Goal: Information Seeking & Learning: Learn about a topic

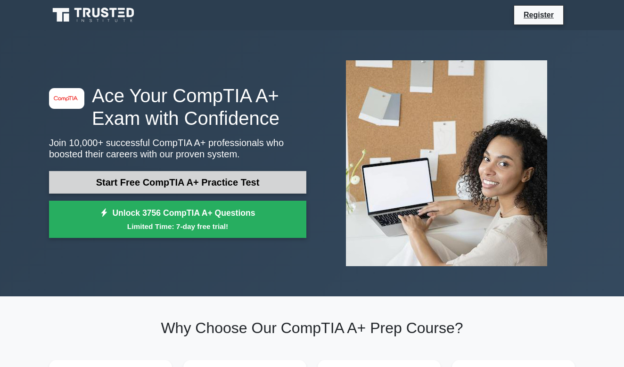
click at [278, 181] on link "Start Free CompTIA A+ Practice Test" at bounding box center [177, 182] width 257 height 23
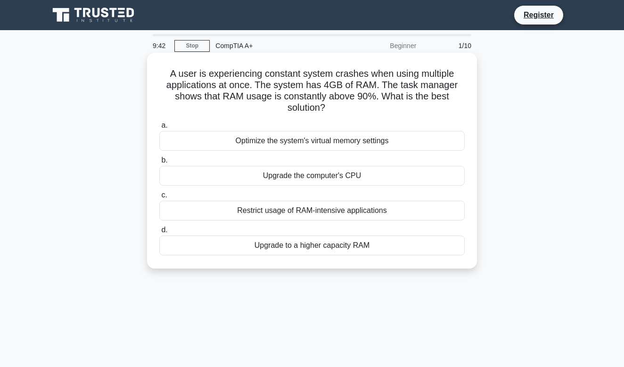
click at [396, 246] on div "Upgrade to a higher capacity RAM" at bounding box center [311, 245] width 305 height 20
click at [159, 233] on input "d. Upgrade to a higher capacity RAM" at bounding box center [159, 230] width 0 height 6
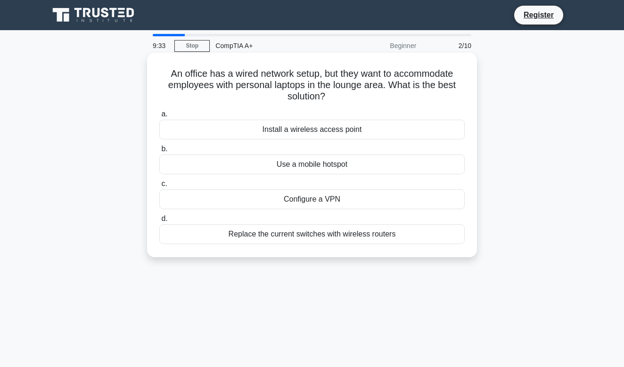
click at [342, 130] on div "Install a wireless access point" at bounding box center [311, 130] width 305 height 20
click at [159, 117] on input "a. Install a wireless access point" at bounding box center [159, 114] width 0 height 6
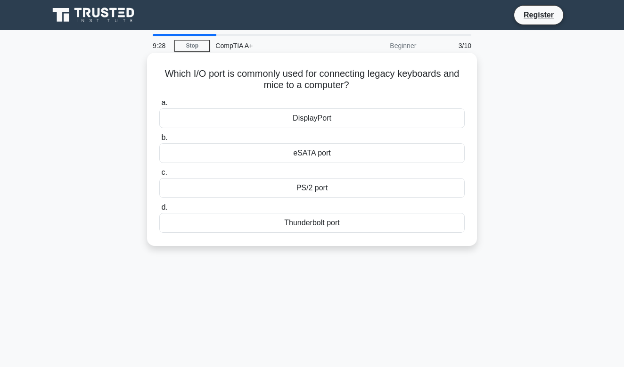
click at [355, 152] on div "eSATA port" at bounding box center [311, 153] width 305 height 20
click at [159, 141] on input "b. eSATA port" at bounding box center [159, 138] width 0 height 6
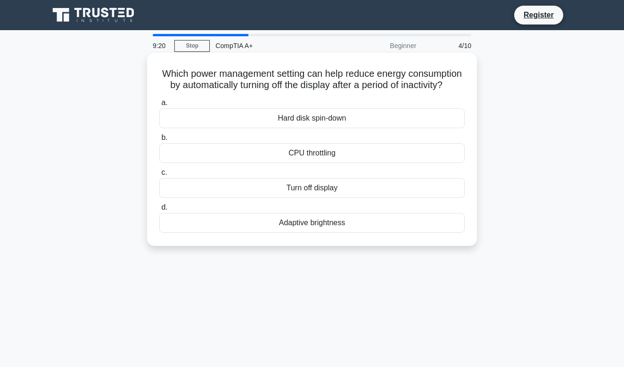
click at [392, 227] on div "Adaptive brightness" at bounding box center [311, 223] width 305 height 20
click at [159, 211] on input "d. Adaptive brightness" at bounding box center [159, 207] width 0 height 6
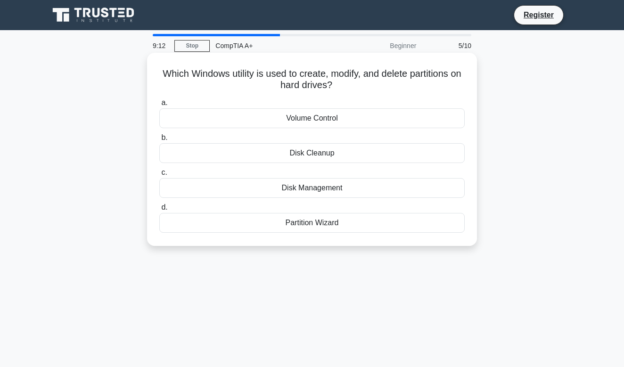
click at [354, 156] on div "Disk Cleanup" at bounding box center [311, 153] width 305 height 20
click at [159, 141] on input "b. Disk Cleanup" at bounding box center [159, 138] width 0 height 6
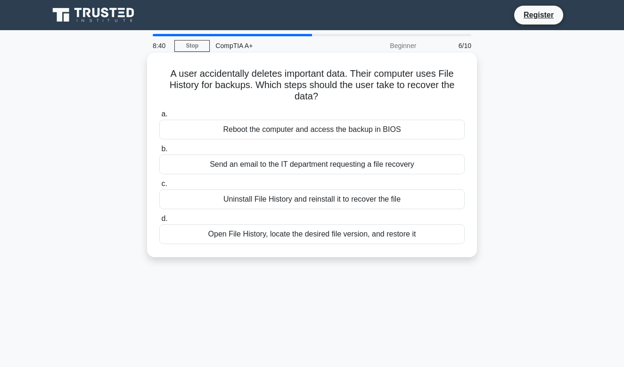
click at [333, 235] on div "Open File History, locate the desired file version, and restore it" at bounding box center [311, 234] width 305 height 20
click at [159, 222] on input "d. Open File History, locate the desired file version, and restore it" at bounding box center [159, 219] width 0 height 6
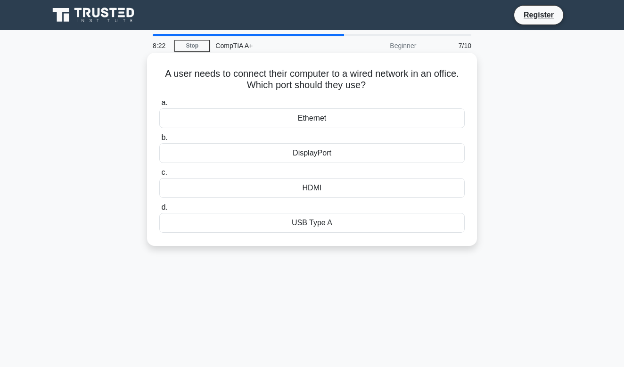
click at [303, 121] on div "Ethernet" at bounding box center [311, 118] width 305 height 20
click at [159, 106] on input "a. Ethernet" at bounding box center [159, 103] width 0 height 6
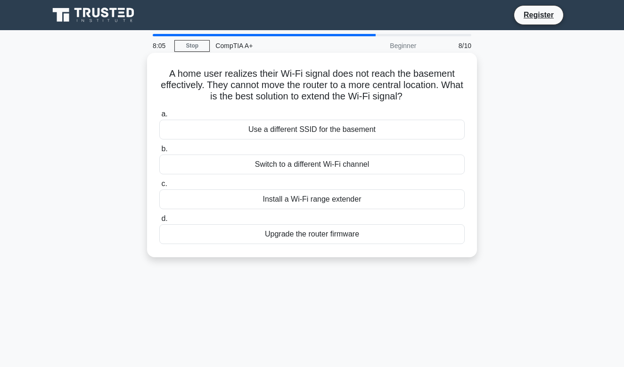
click at [343, 201] on div "Install a Wi-Fi range extender" at bounding box center [311, 199] width 305 height 20
click at [159, 187] on input "c. Install a Wi-Fi range extender" at bounding box center [159, 184] width 0 height 6
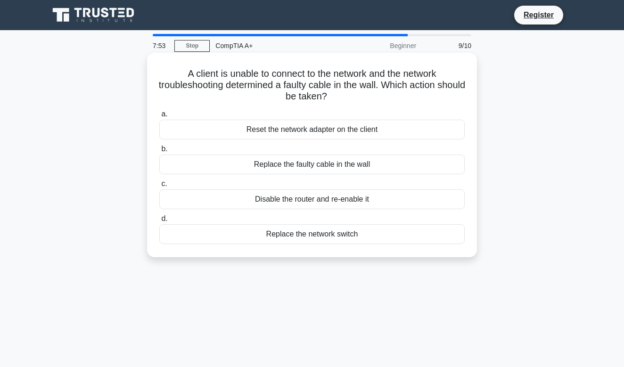
click at [334, 168] on div "Replace the faulty cable in the wall" at bounding box center [311, 164] width 305 height 20
click at [159, 152] on input "b. Replace the faulty cable in the wall" at bounding box center [159, 149] width 0 height 6
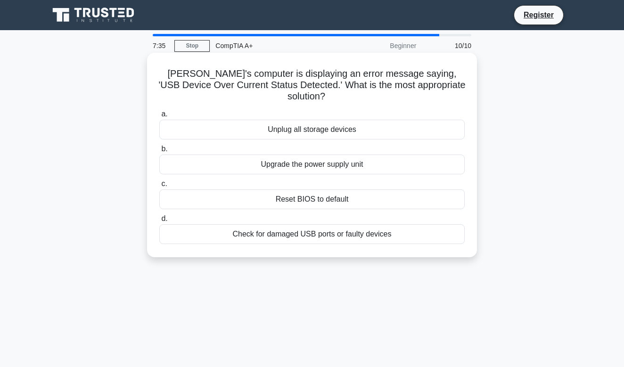
click at [362, 224] on div "Check for damaged USB ports or faulty devices" at bounding box center [311, 234] width 305 height 20
click at [159, 222] on input "d. Check for damaged USB ports or faulty devices" at bounding box center [159, 219] width 0 height 6
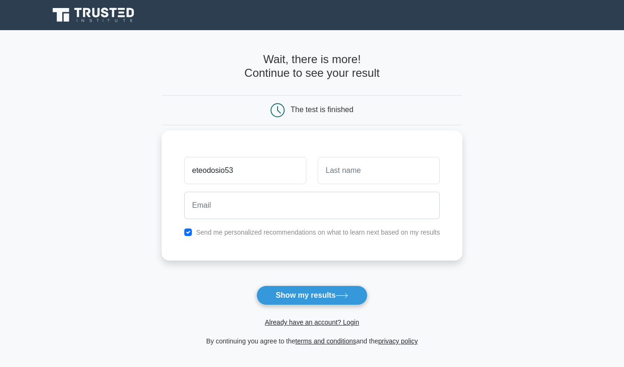
click at [227, 174] on input "eteodosio53" at bounding box center [245, 170] width 122 height 27
type input "eteodosio53"
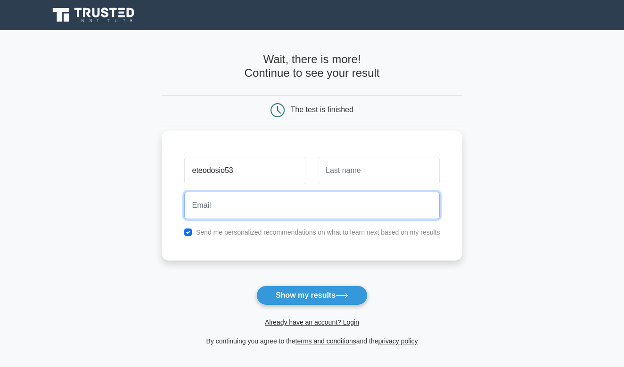
paste input "eteodosio53"
type input "[EMAIL_ADDRESS][DOMAIN_NAME]"
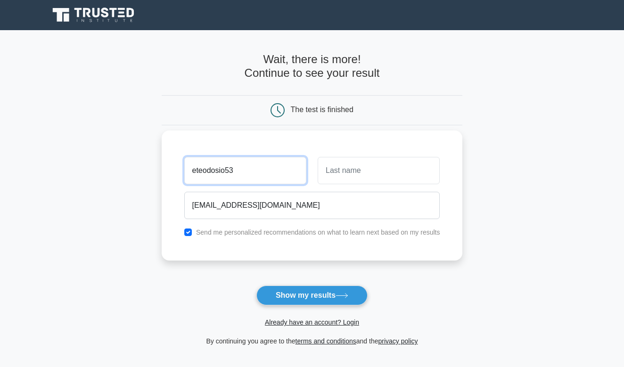
click at [275, 179] on input "eteodosio53" at bounding box center [245, 170] width 122 height 27
type input "e"
type input "[PERSON_NAME]"
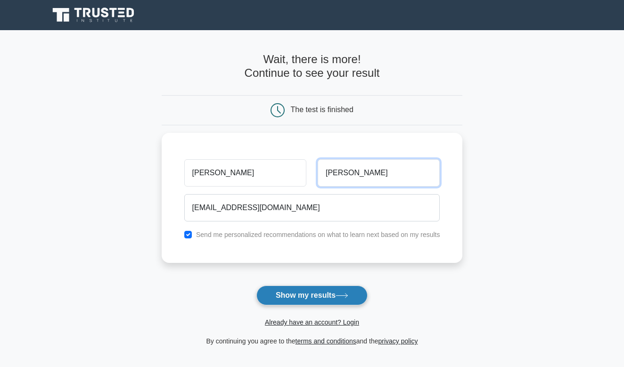
type input "[PERSON_NAME]"
click at [337, 300] on button "Show my results" at bounding box center [311, 295] width 111 height 20
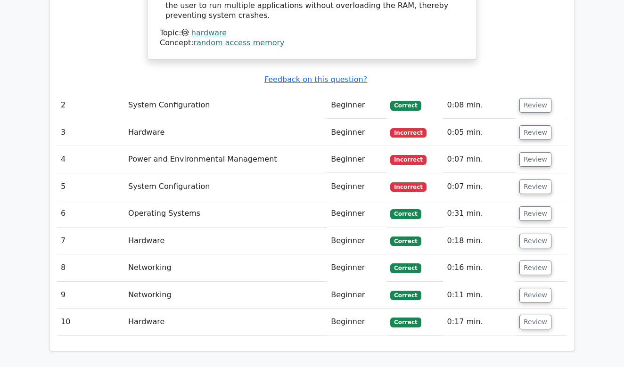
scroll to position [974, 0]
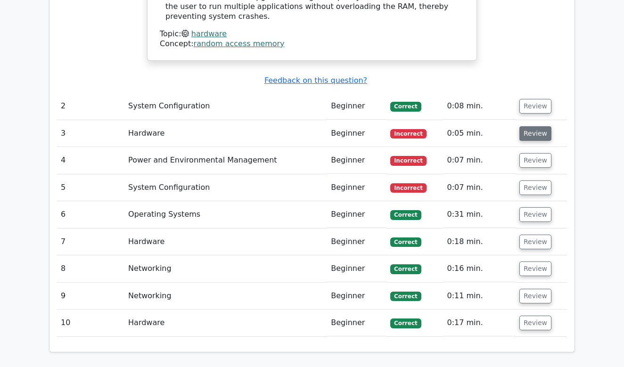
click at [528, 126] on button "Review" at bounding box center [535, 133] width 32 height 15
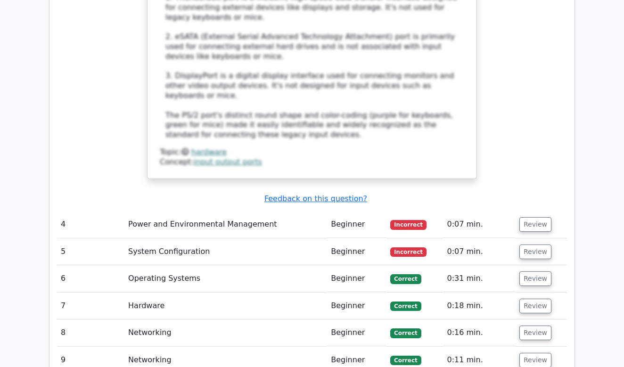
scroll to position [1452, 0]
